Goal: Book appointment/travel/reservation

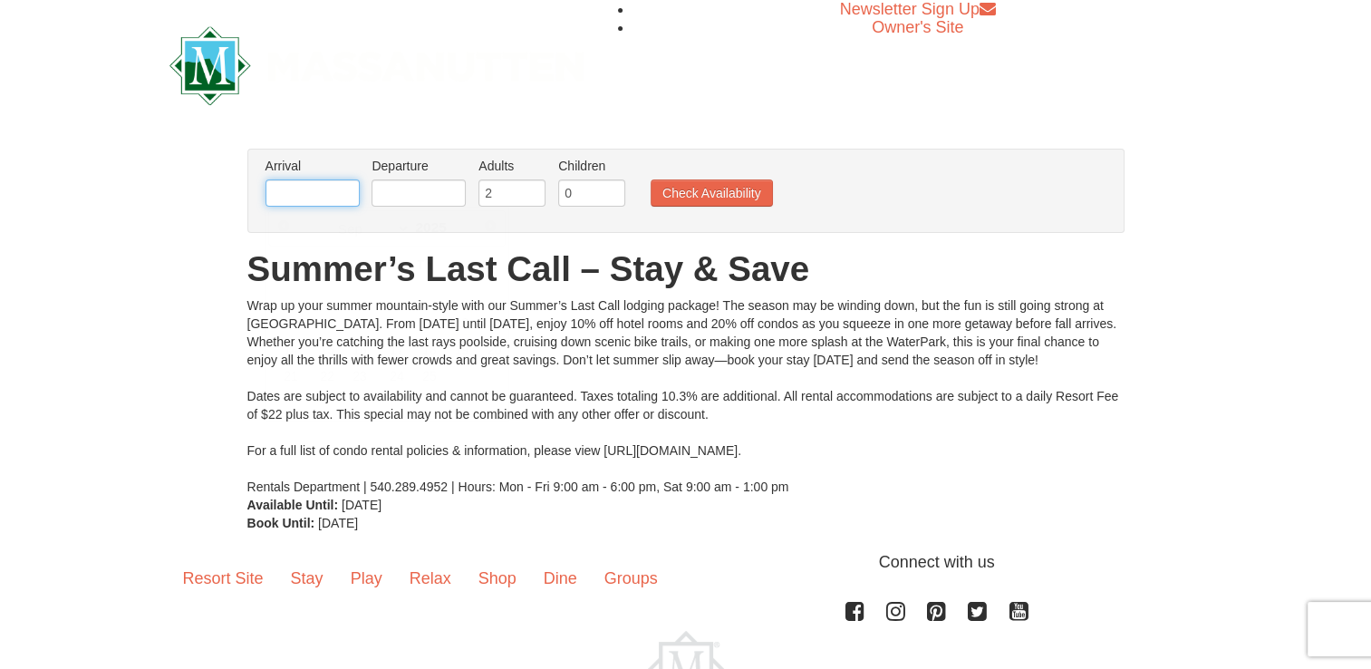
click at [321, 181] on input "text" at bounding box center [313, 192] width 94 height 27
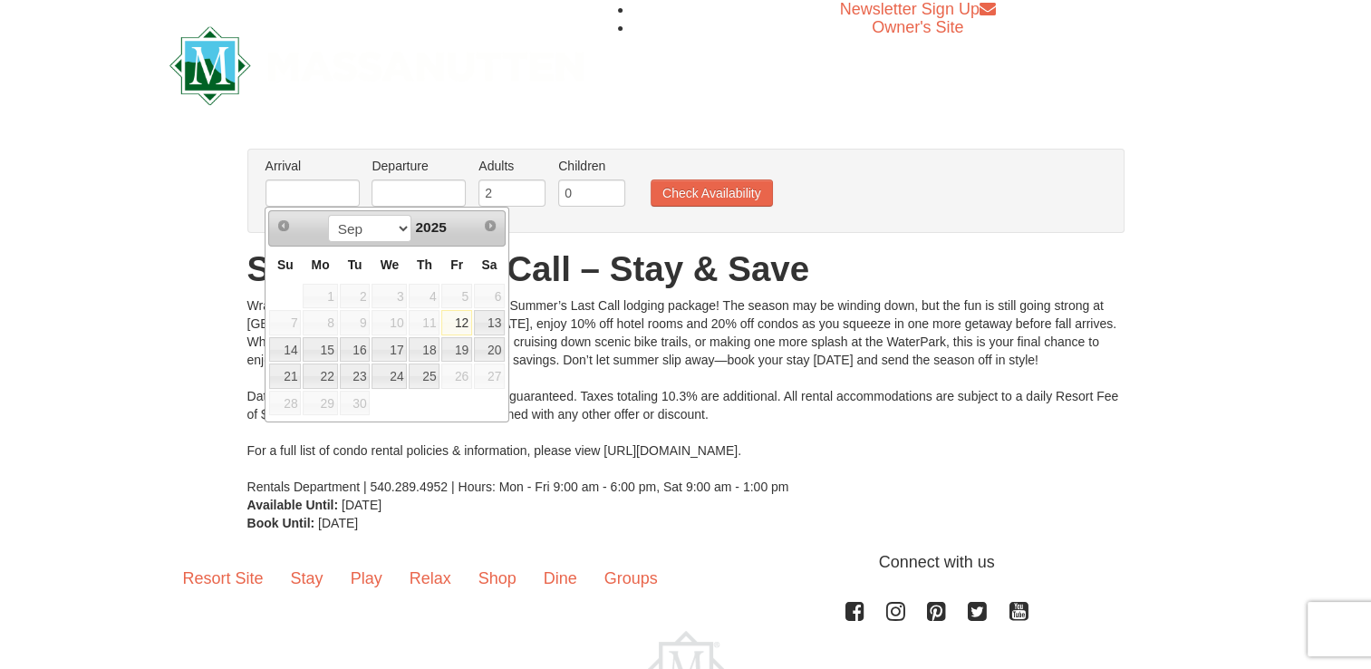
click at [458, 316] on link "12" at bounding box center [456, 322] width 31 height 25
type input "[DATE]"
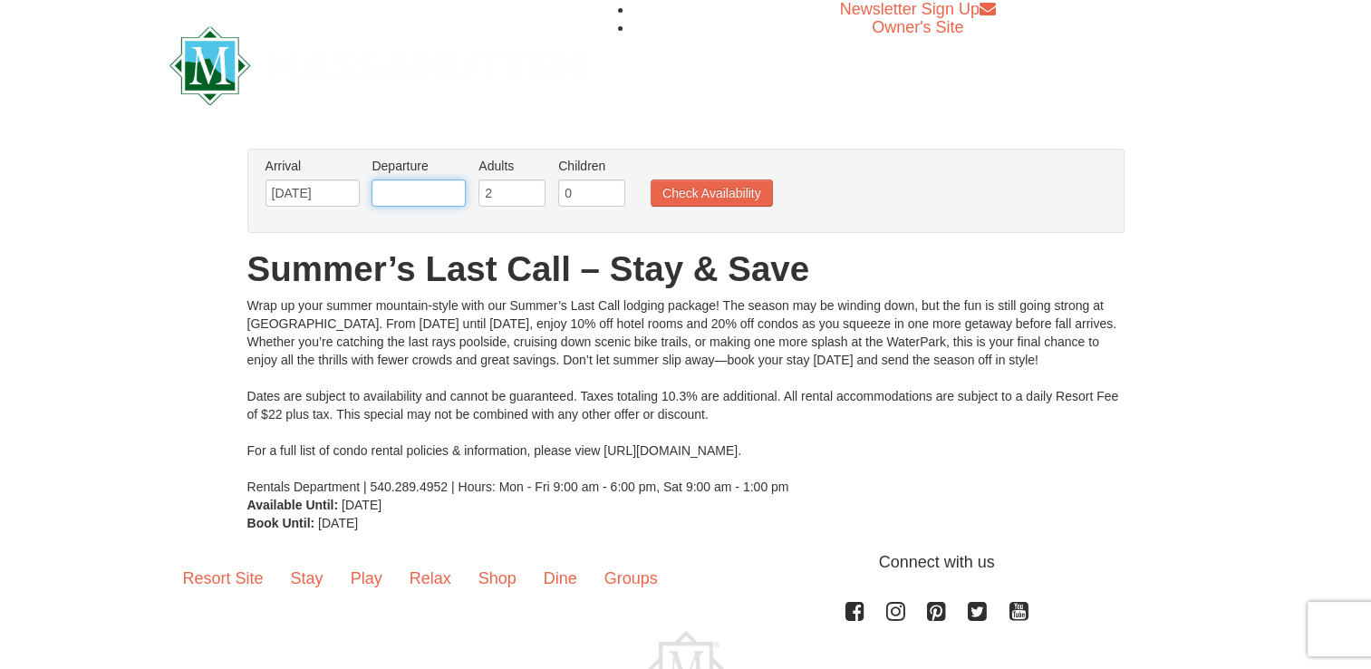
click at [402, 202] on input "text" at bounding box center [419, 192] width 94 height 27
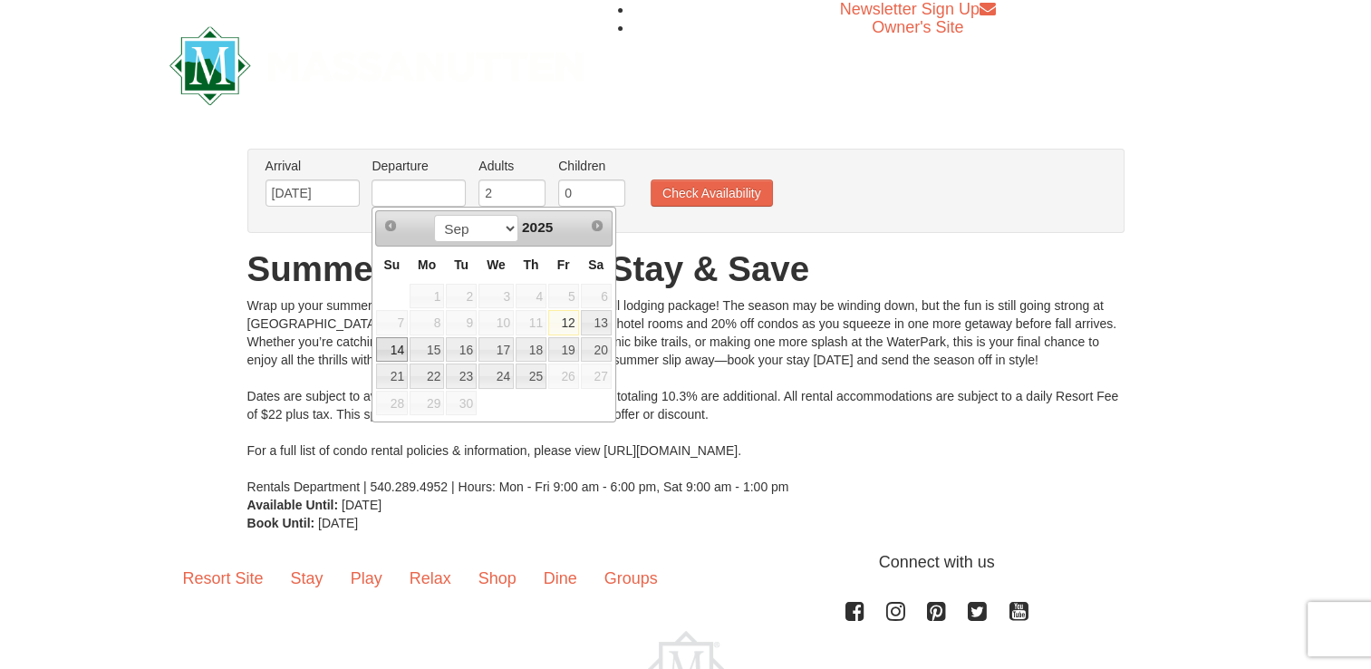
click at [397, 347] on link "14" at bounding box center [392, 349] width 32 height 25
type input "[DATE]"
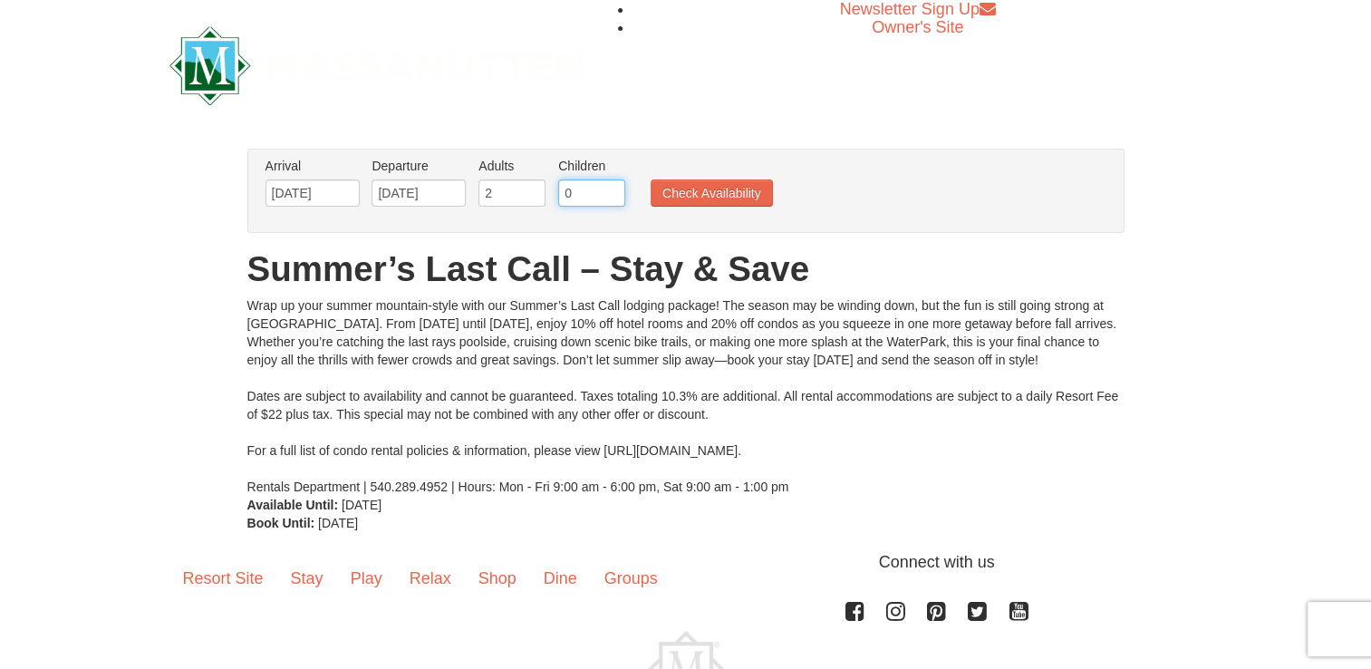
click at [576, 191] on input "0" at bounding box center [591, 192] width 67 height 27
type input "1"
click at [682, 190] on button "Check Availability" at bounding box center [712, 192] width 122 height 27
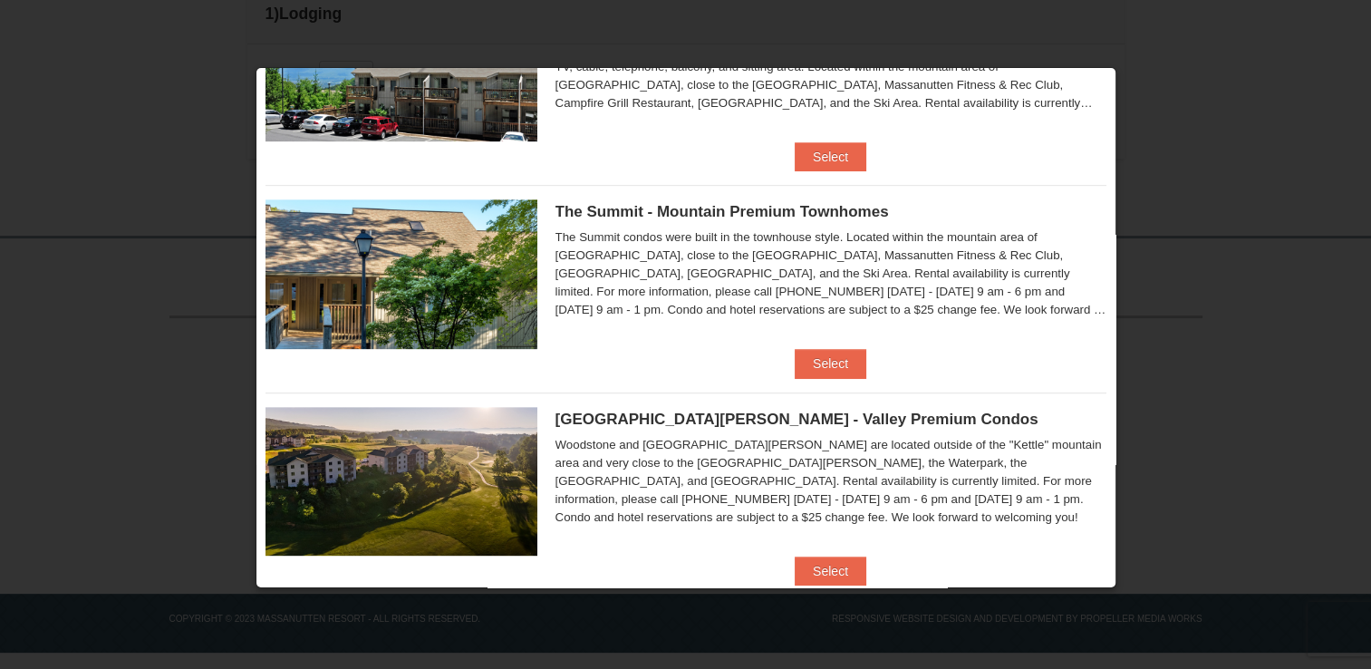
scroll to position [906, 0]
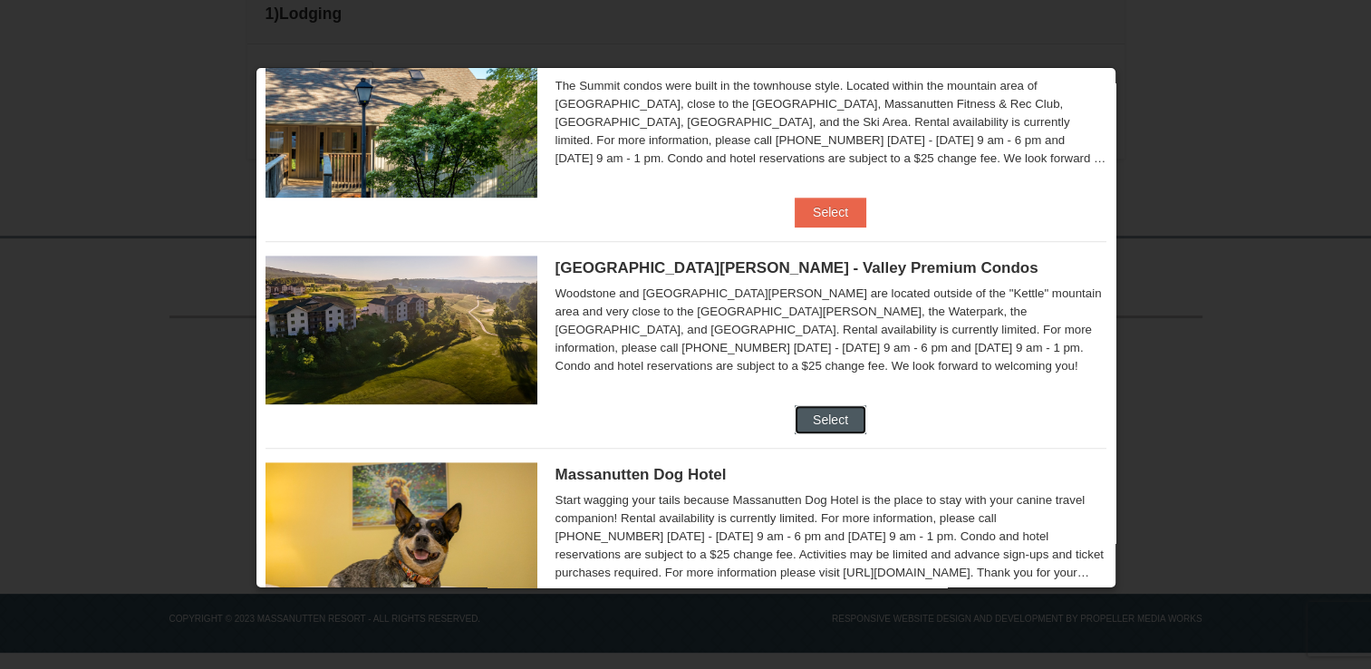
click at [823, 410] on button "Select" at bounding box center [831, 419] width 72 height 29
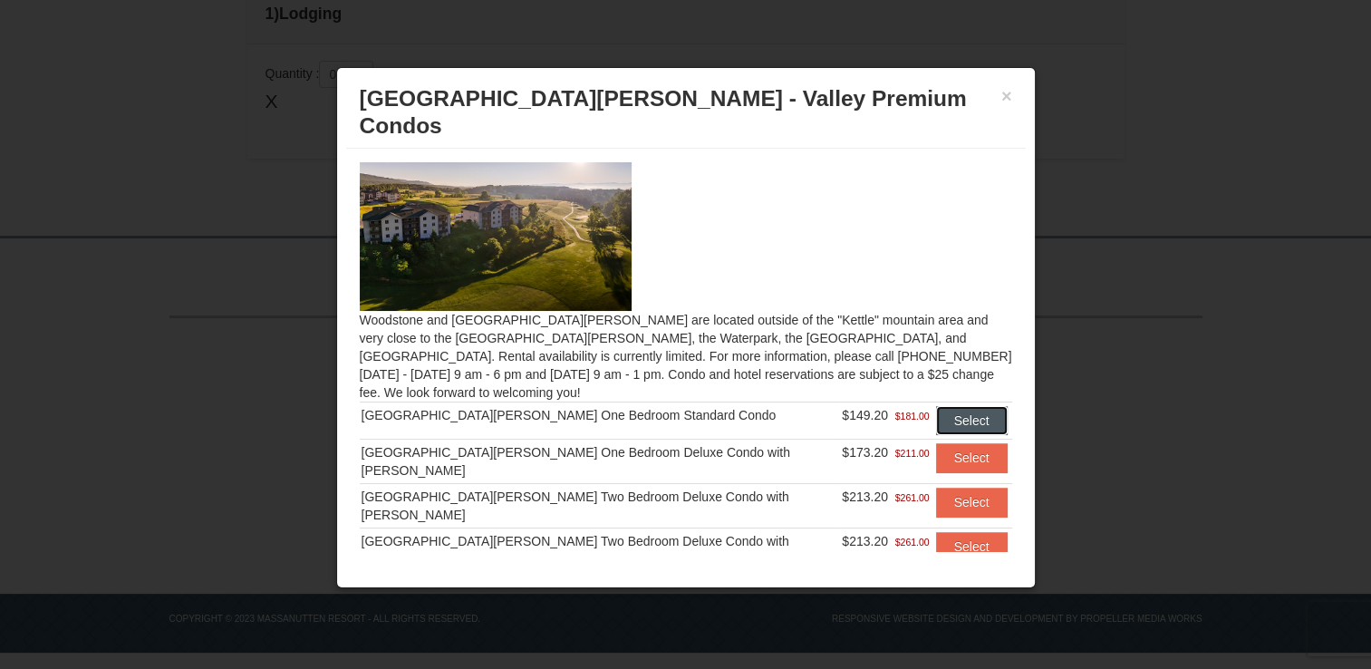
click at [936, 406] on button "Select" at bounding box center [972, 420] width 72 height 29
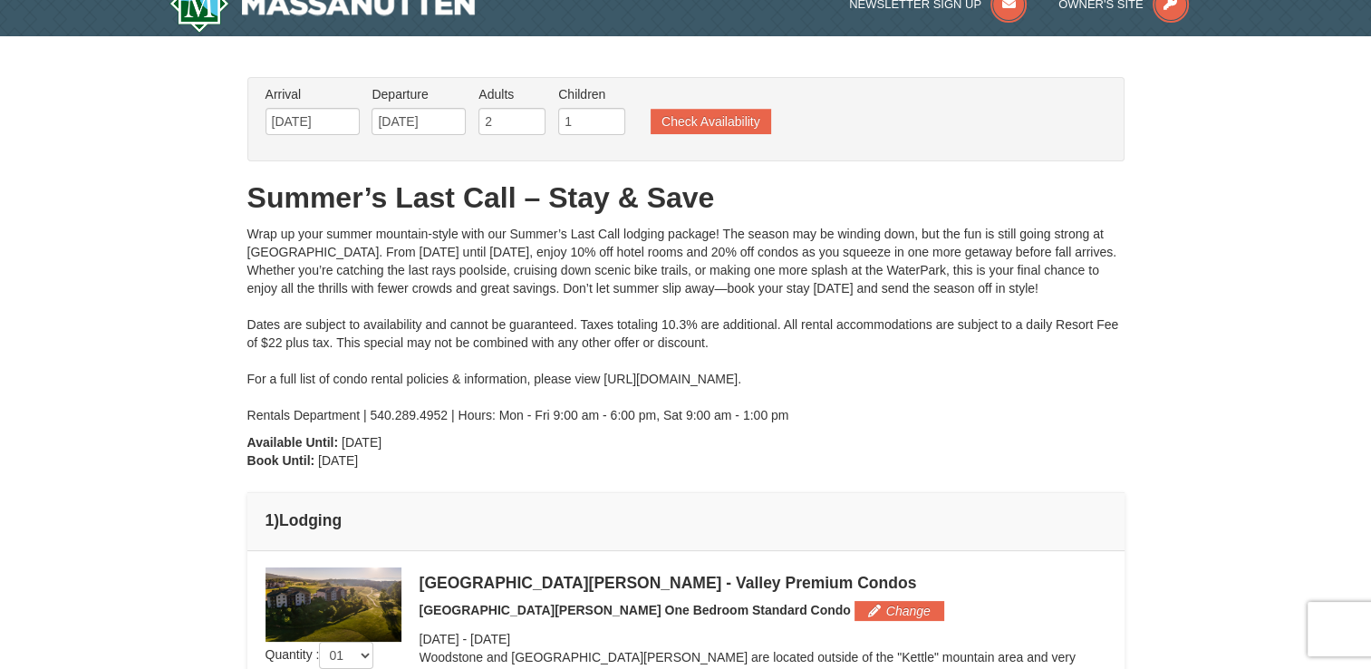
scroll to position [0, 0]
